Goal: Information Seeking & Learning: Learn about a topic

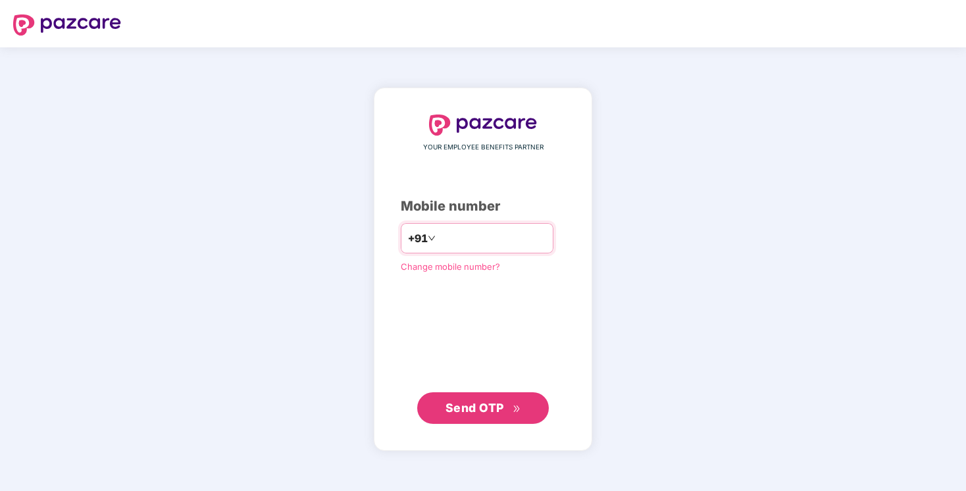
click at [484, 237] on input "number" at bounding box center [492, 238] width 108 height 21
type input "**********"
click at [457, 402] on span "Send OTP" at bounding box center [474, 408] width 59 height 14
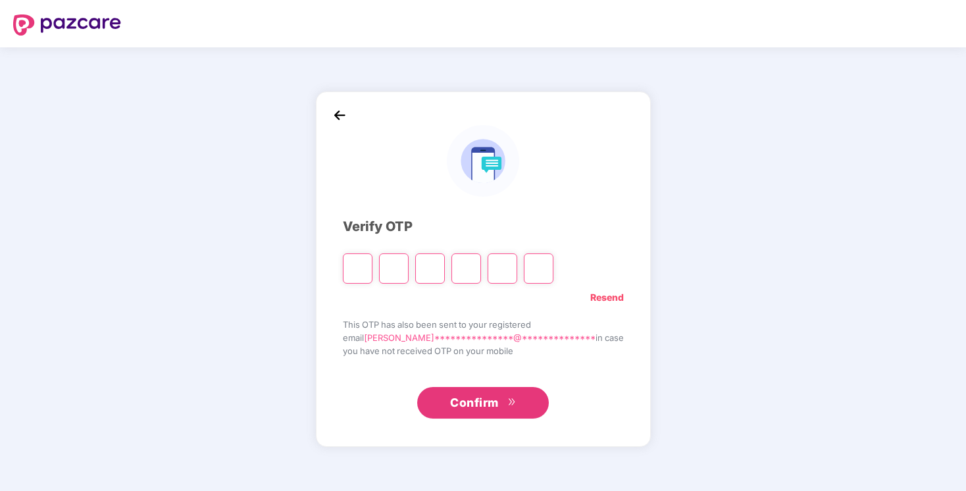
type input "*"
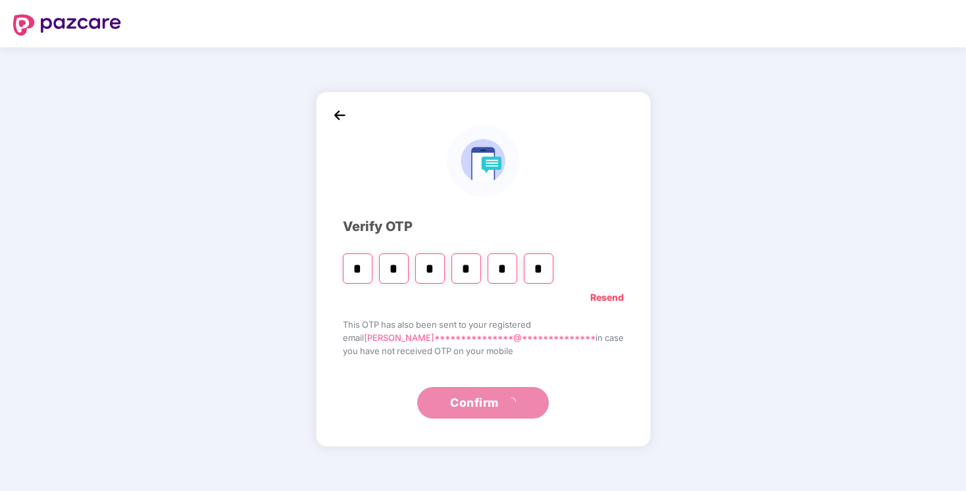
type input "*"
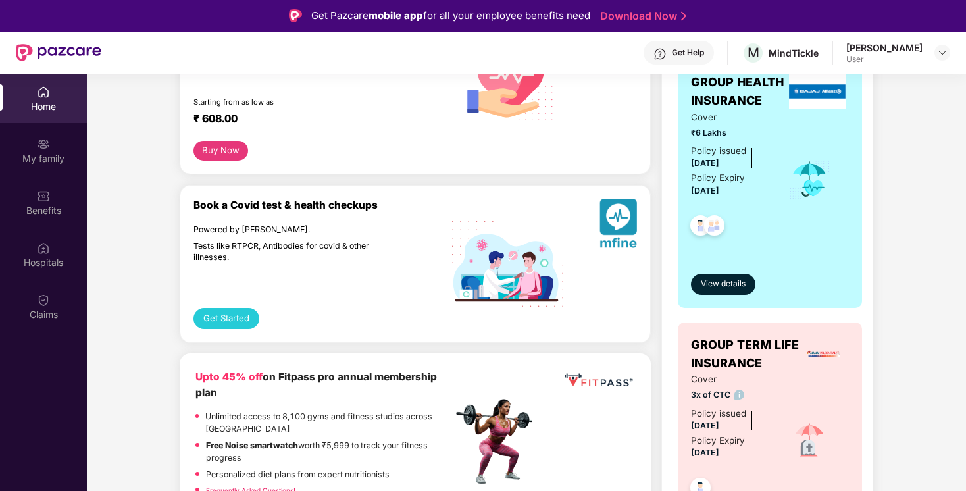
scroll to position [213, 0]
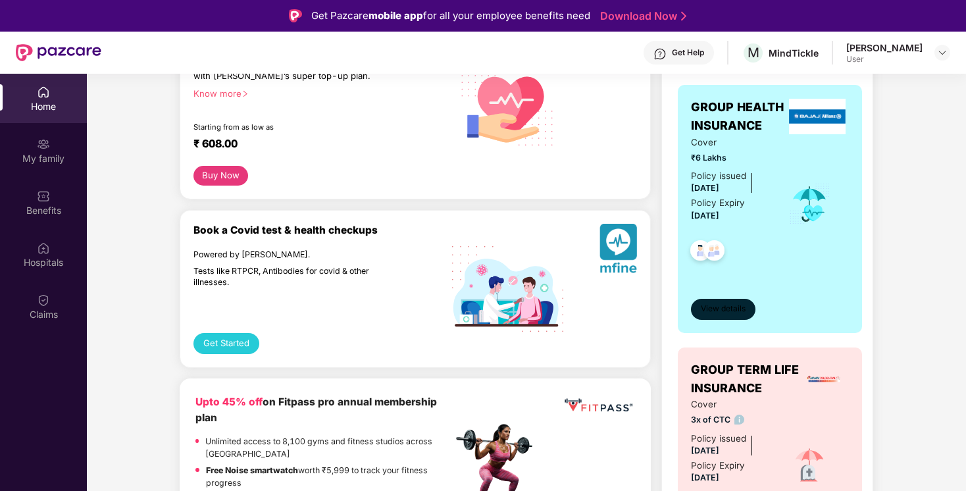
click at [719, 310] on span "View details" at bounding box center [723, 309] width 45 height 13
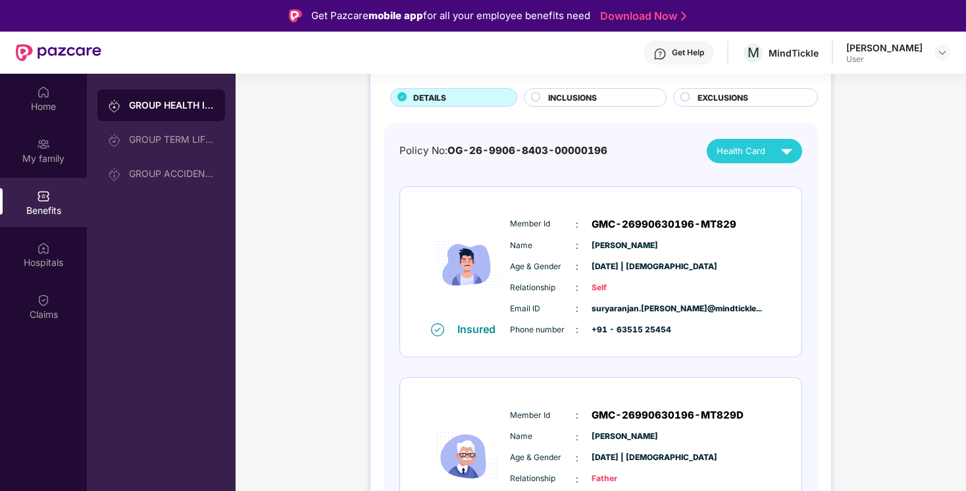
scroll to position [82, 0]
click at [756, 157] on div "Health Card" at bounding box center [758, 150] width 82 height 23
click at [757, 178] on div "[PERSON_NAME]" at bounding box center [754, 180] width 86 height 14
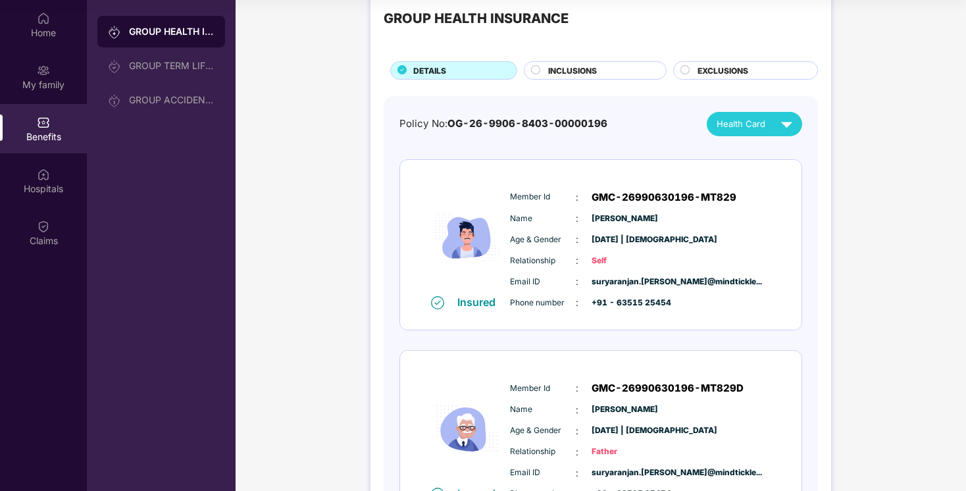
scroll to position [0, 0]
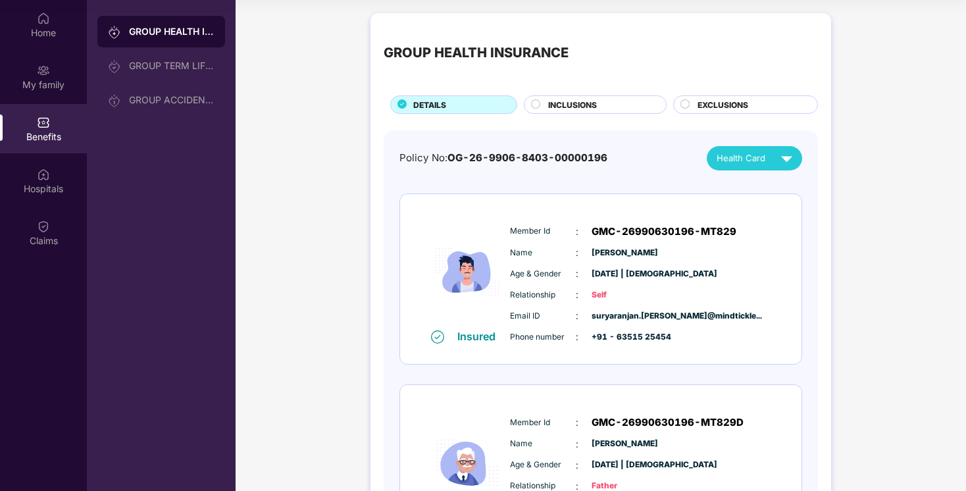
click at [568, 99] on span "INCLUSIONS" at bounding box center [572, 105] width 49 height 13
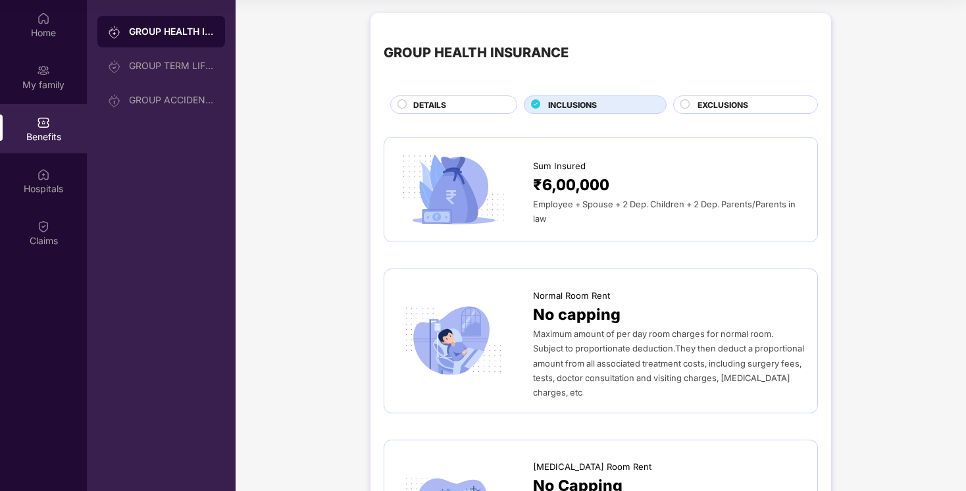
click at [737, 99] on span "EXCLUSIONS" at bounding box center [722, 105] width 51 height 13
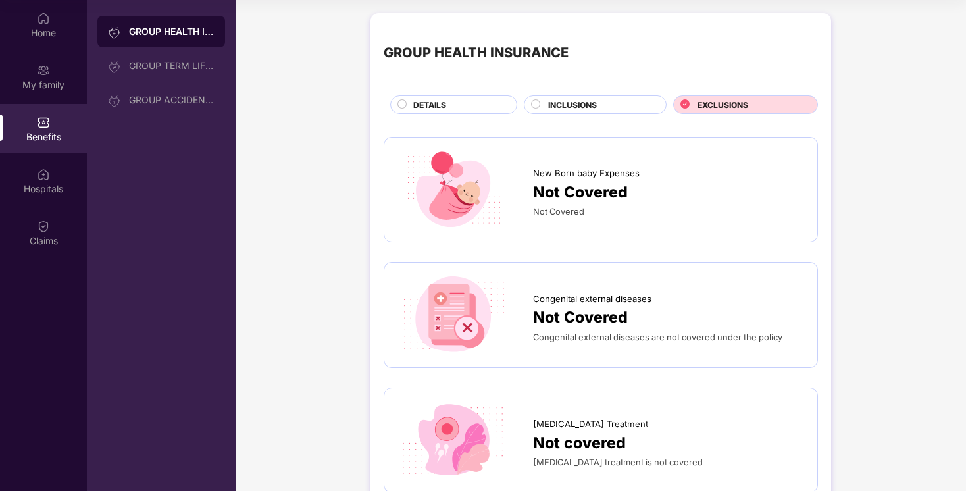
click at [465, 103] on div "DETAILS" at bounding box center [458, 106] width 103 height 14
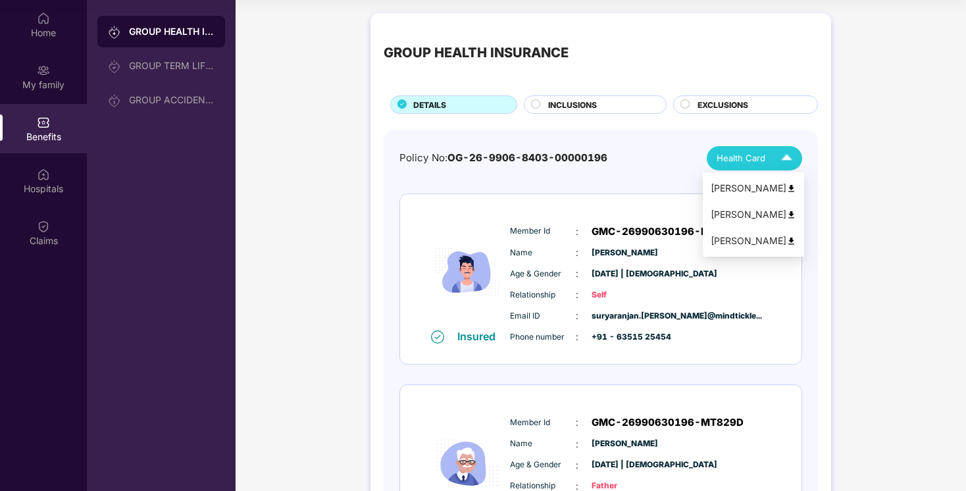
click at [749, 151] on span "Health Card" at bounding box center [741, 158] width 49 height 14
click at [759, 211] on div "[PERSON_NAME]" at bounding box center [754, 214] width 86 height 14
click at [768, 216] on div "[PERSON_NAME]" at bounding box center [754, 214] width 86 height 14
click at [749, 155] on span "Health Card" at bounding box center [741, 158] width 49 height 14
click at [741, 241] on div "[PERSON_NAME]" at bounding box center [754, 241] width 86 height 14
